Goal: Navigation & Orientation: Find specific page/section

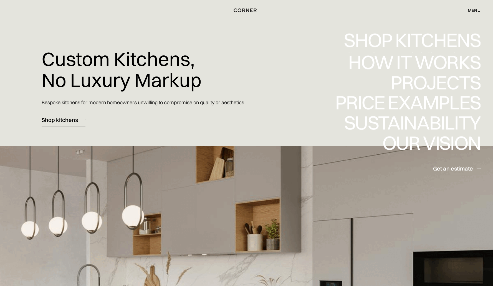
click at [261, 11] on div "menu" at bounding box center [474, 10] width 13 height 4
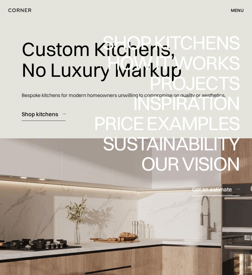
click at [233, 11] on div "menu" at bounding box center [236, 10] width 13 height 4
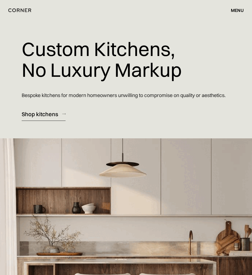
click at [235, 10] on div "menu" at bounding box center [236, 10] width 13 height 4
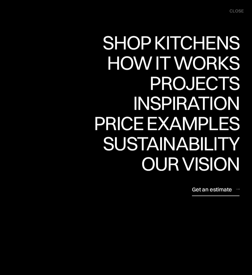
click at [0, 0] on nav "Shop Kitchens Shop Kitchens How it works How it works Projects Projects Inspira…" at bounding box center [0, 0] width 0 height 0
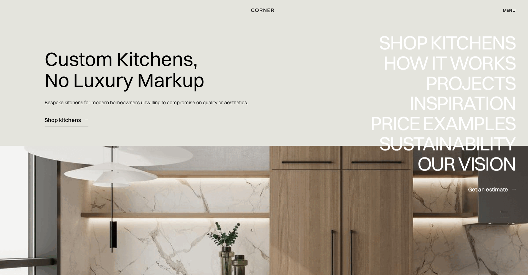
click at [251, 10] on div "menu" at bounding box center [509, 10] width 13 height 4
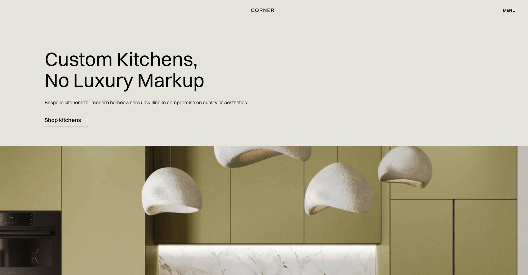
click at [251, 10] on div "menu" at bounding box center [509, 10] width 13 height 4
